Goal: Information Seeking & Learning: Learn about a topic

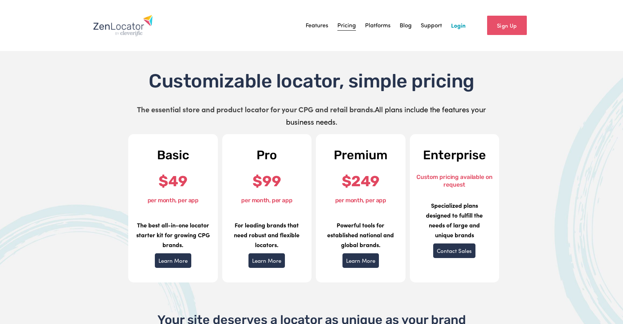
click at [319, 26] on link "Features" at bounding box center [316, 25] width 23 height 11
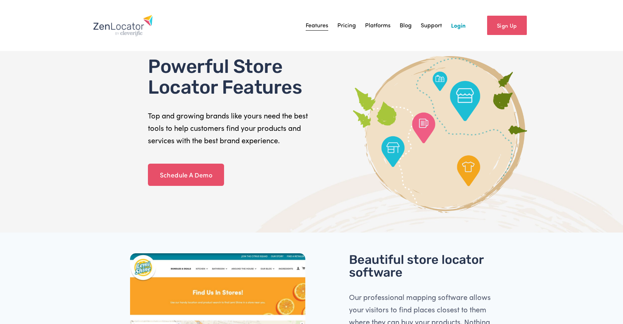
click at [119, 33] on img at bounding box center [123, 26] width 60 height 22
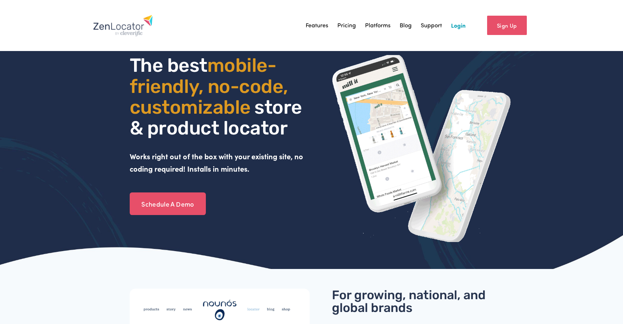
click at [343, 25] on link "Pricing" at bounding box center [346, 25] width 19 height 11
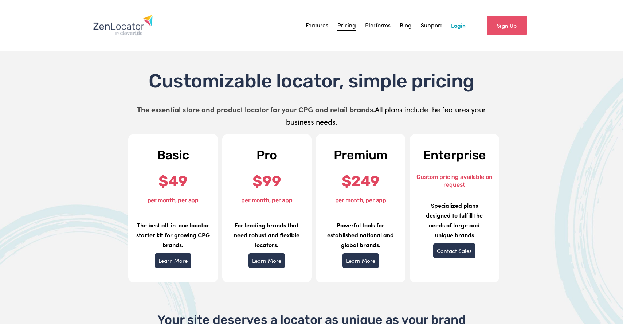
click at [131, 33] on img at bounding box center [123, 26] width 60 height 22
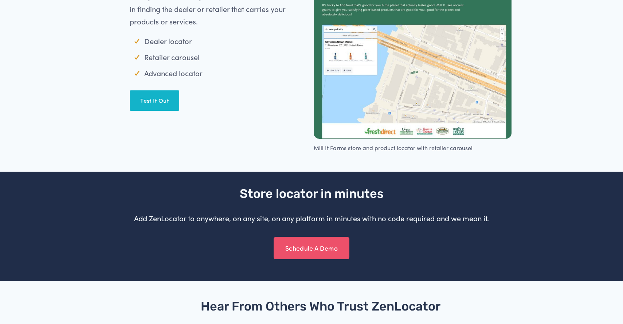
scroll to position [1315, 0]
